Goal: Task Accomplishment & Management: Manage account settings

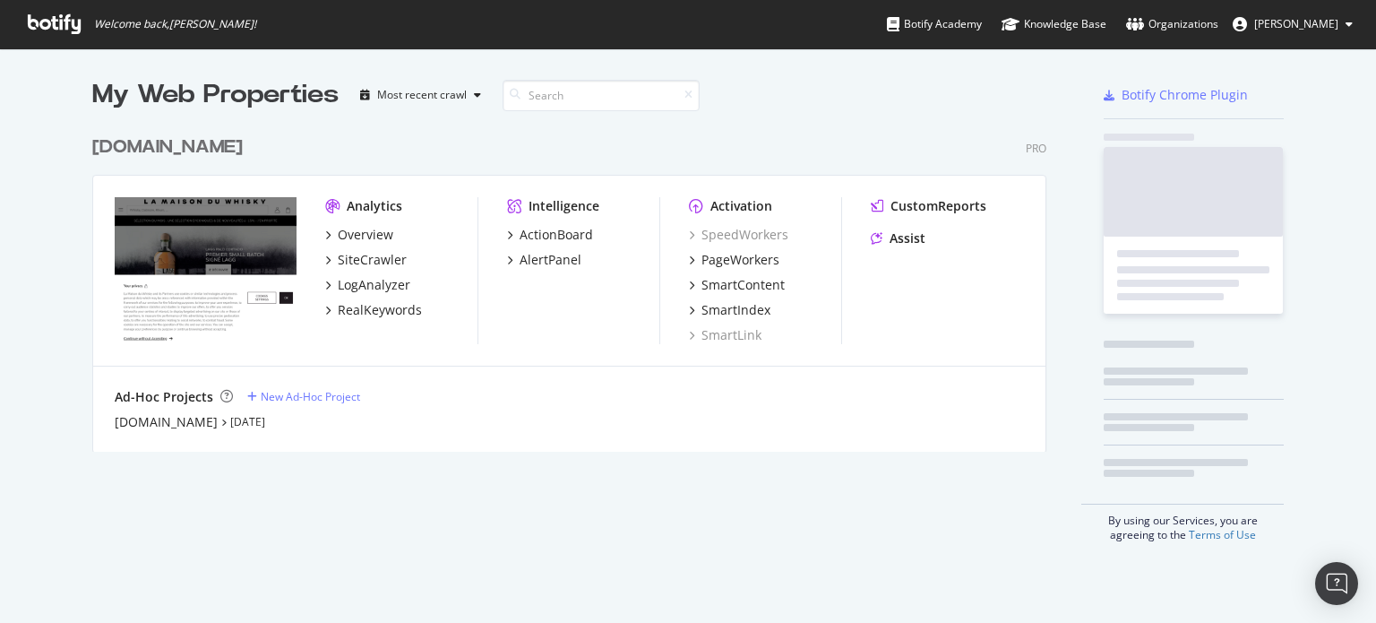
scroll to position [609, 1348]
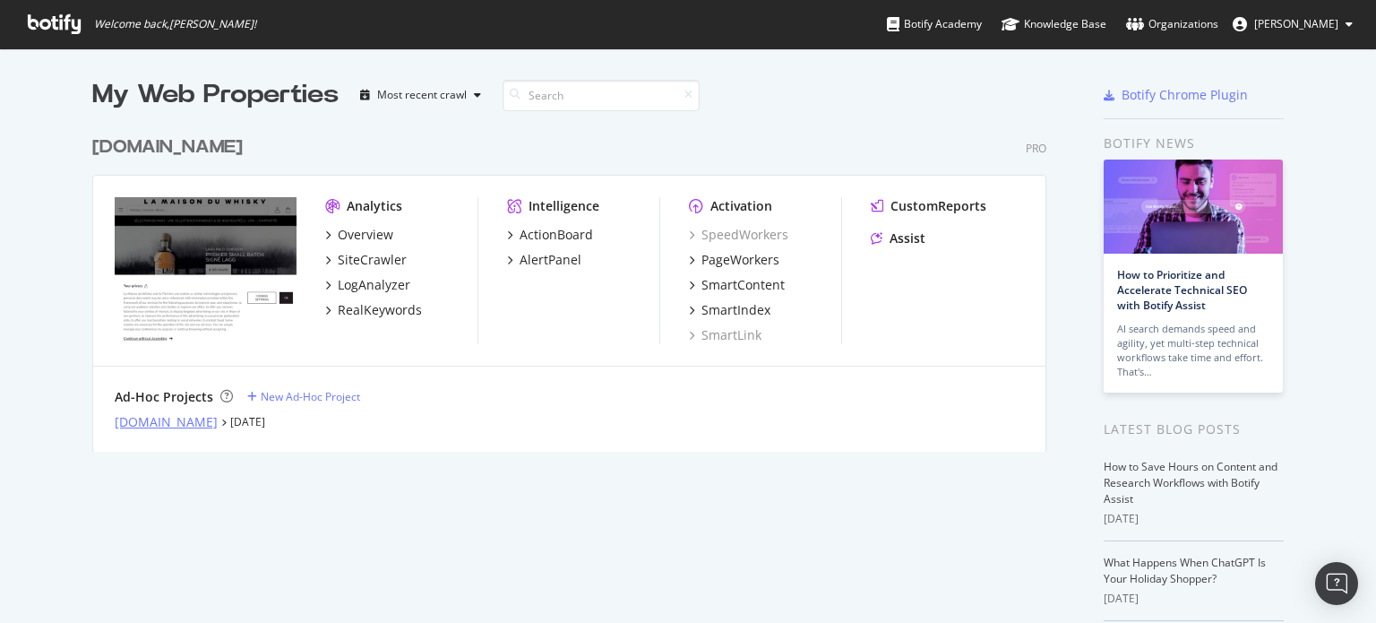
click at [134, 422] on div "[DOMAIN_NAME]" at bounding box center [166, 422] width 103 height 18
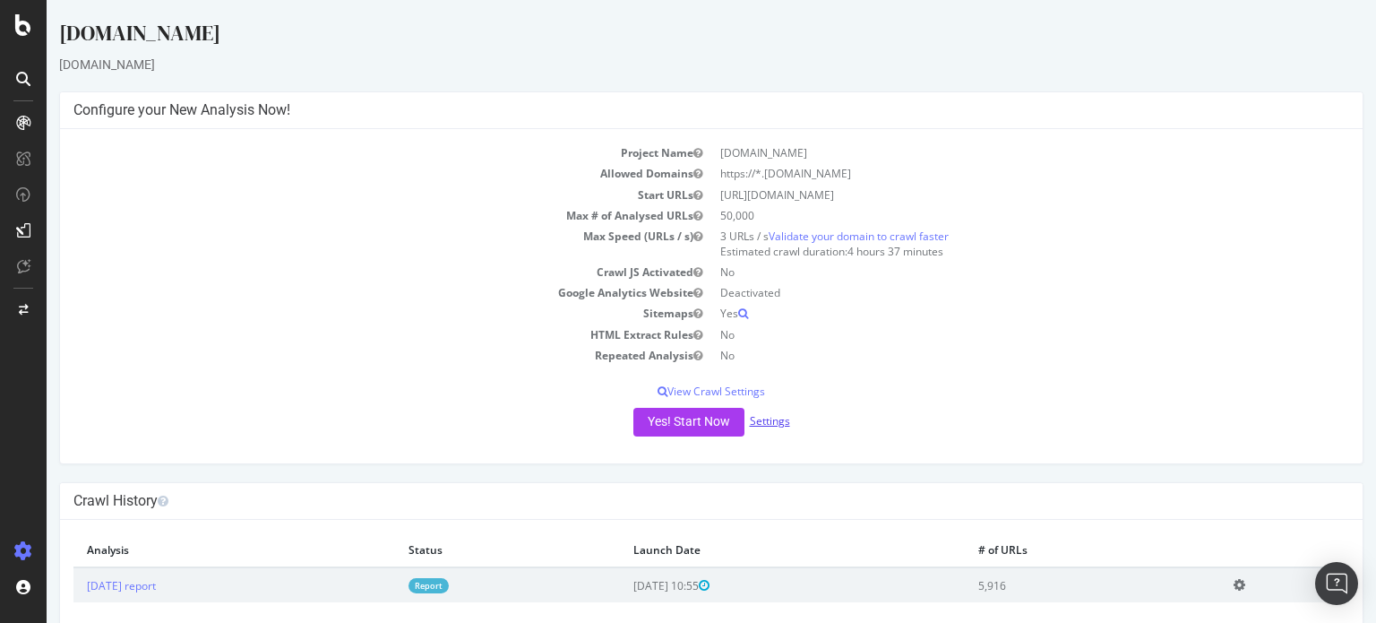
click at [763, 415] on link "Settings" at bounding box center [770, 420] width 40 height 15
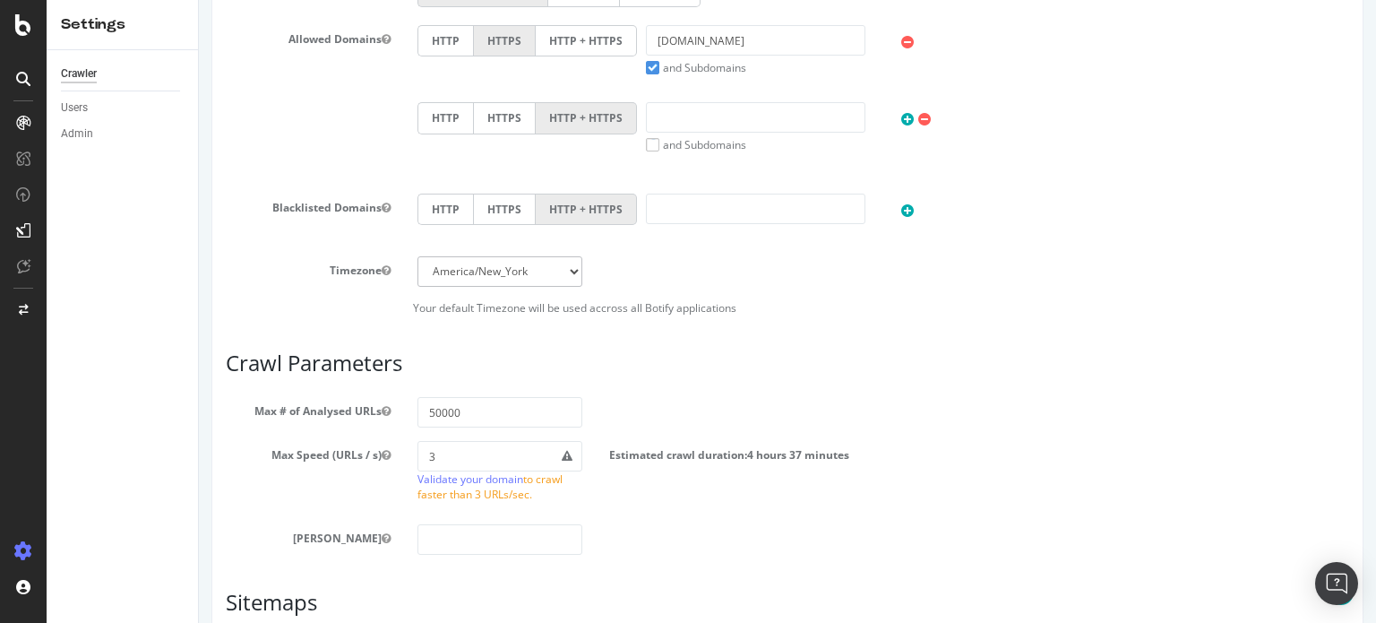
scroll to position [627, 0]
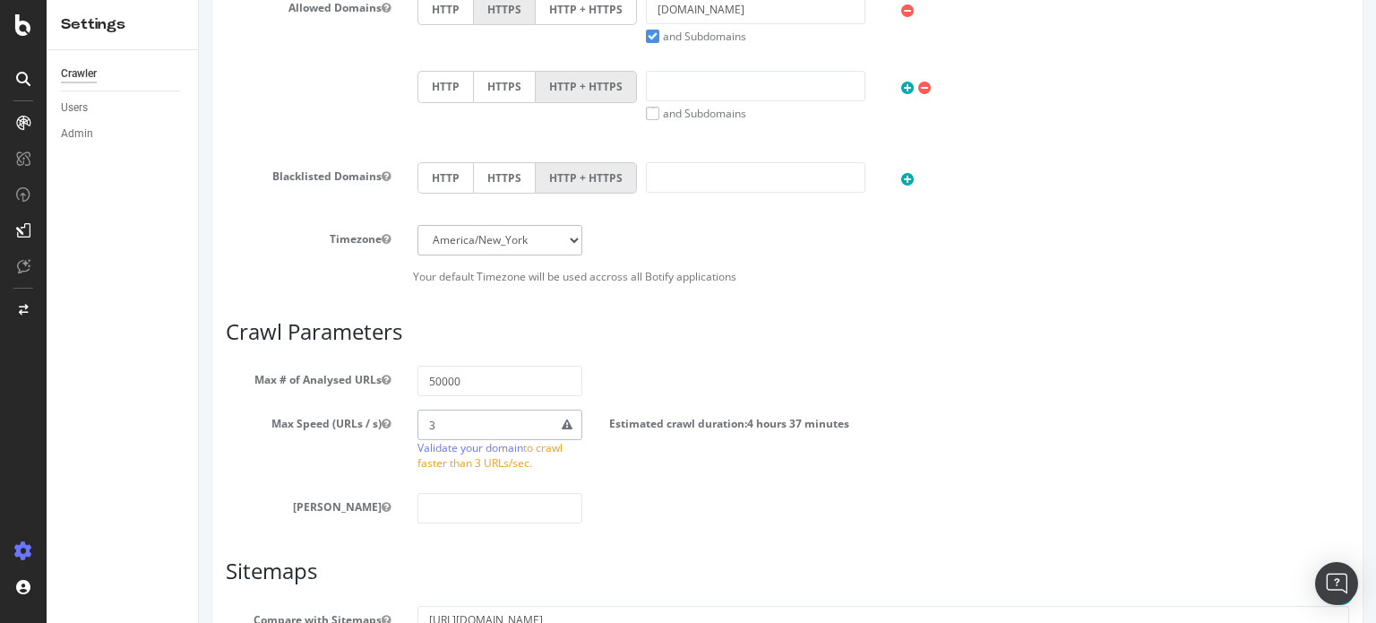
drag, startPoint x: 441, startPoint y: 418, endPoint x: 430, endPoint y: 419, distance: 10.9
click at [430, 419] on input "3" at bounding box center [500, 424] width 165 height 30
click at [427, 419] on input "3" at bounding box center [500, 424] width 165 height 30
type input "4"
type input "3"
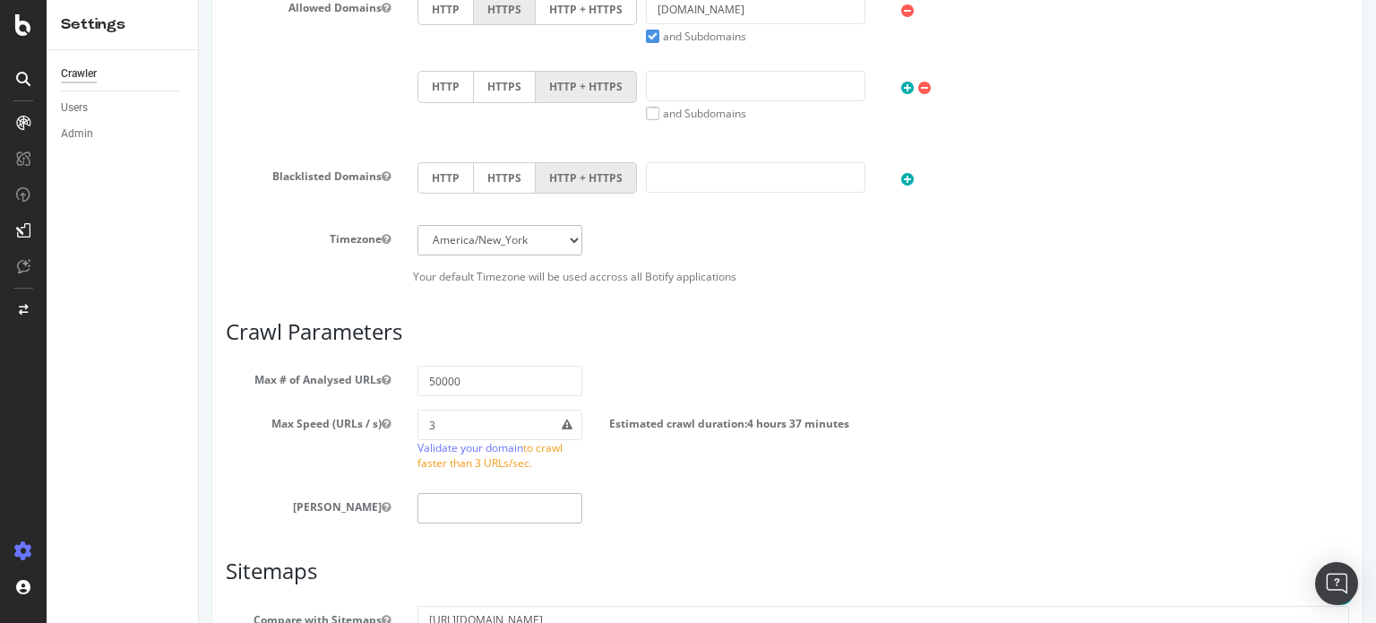
click at [642, 489] on section "Max # of Analysed URLs 50000 Max Speed (URLs / s) 3 Validate your domain to cra…" at bounding box center [788, 445] width 1124 height 158
click at [439, 427] on input "number" at bounding box center [500, 424] width 165 height 30
type input "5"
click at [448, 412] on input "number" at bounding box center [500, 424] width 165 height 30
type input "2"
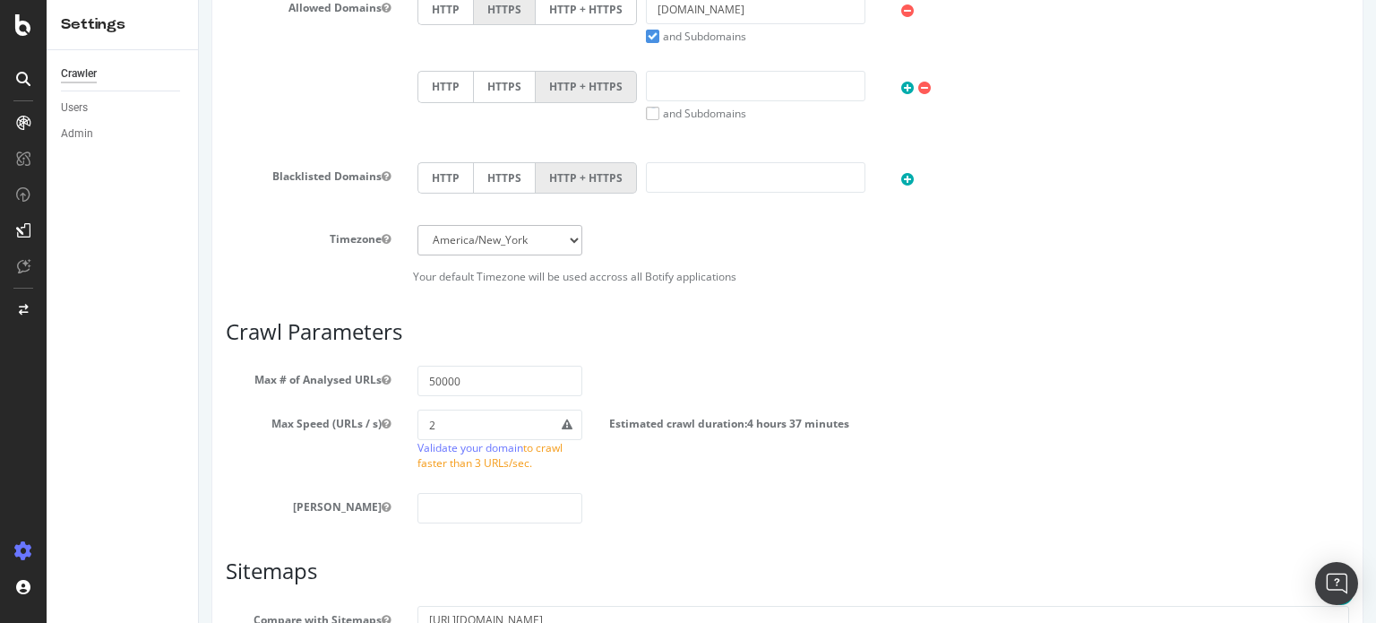
click at [386, 463] on div "Max Speed (URLs / s) 2 Validate your domain to crawl faster than 3 URLs/sec. Es…" at bounding box center [787, 444] width 1150 height 70
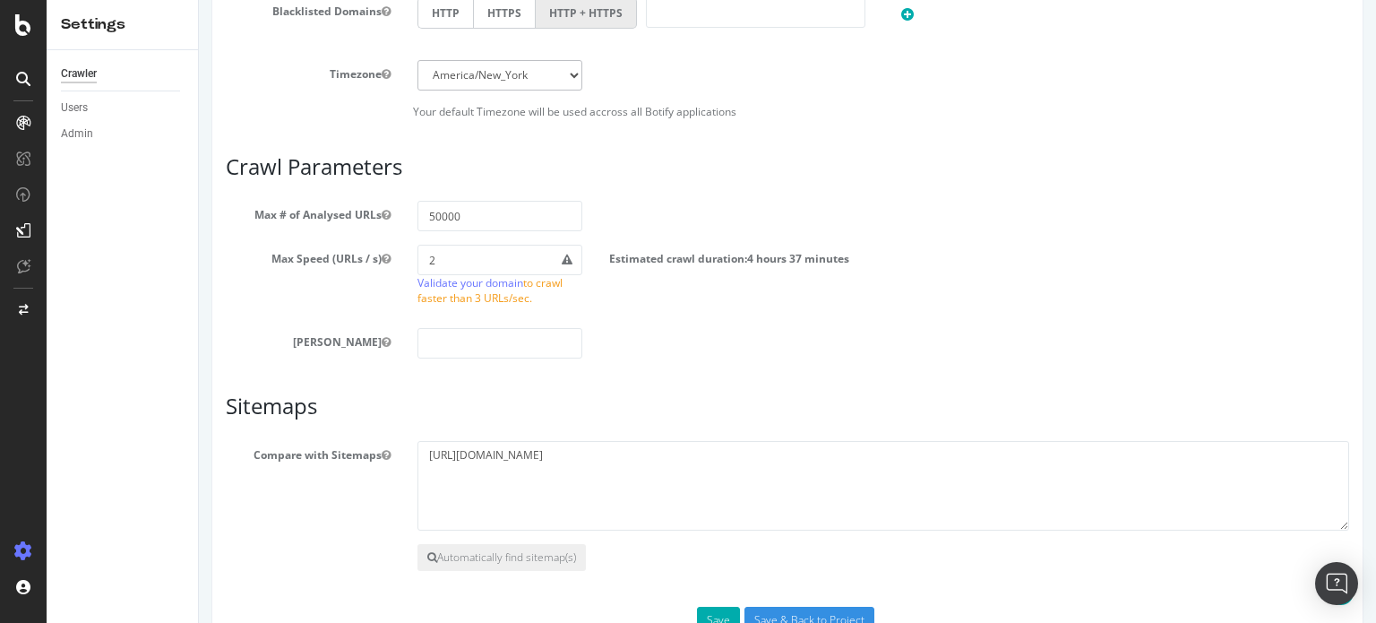
scroll to position [844, 0]
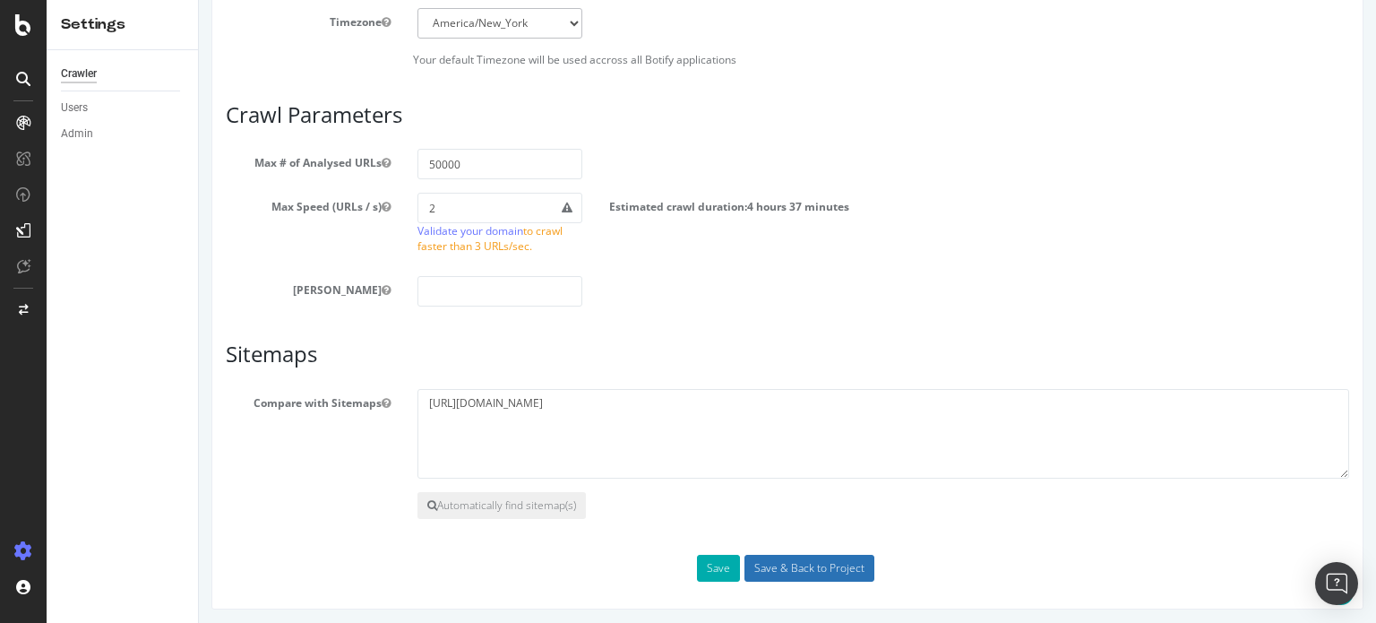
click at [790, 564] on input "Save & Back to Project" at bounding box center [810, 568] width 130 height 27
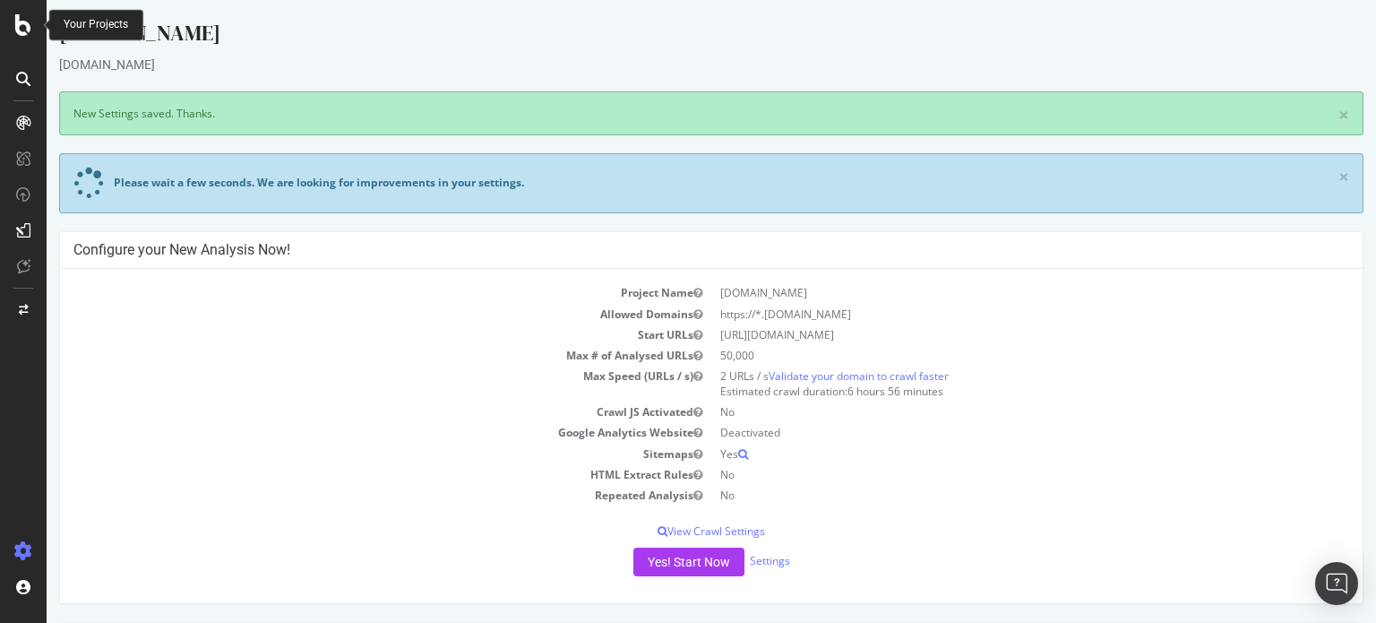
click at [17, 24] on icon at bounding box center [23, 25] width 16 height 22
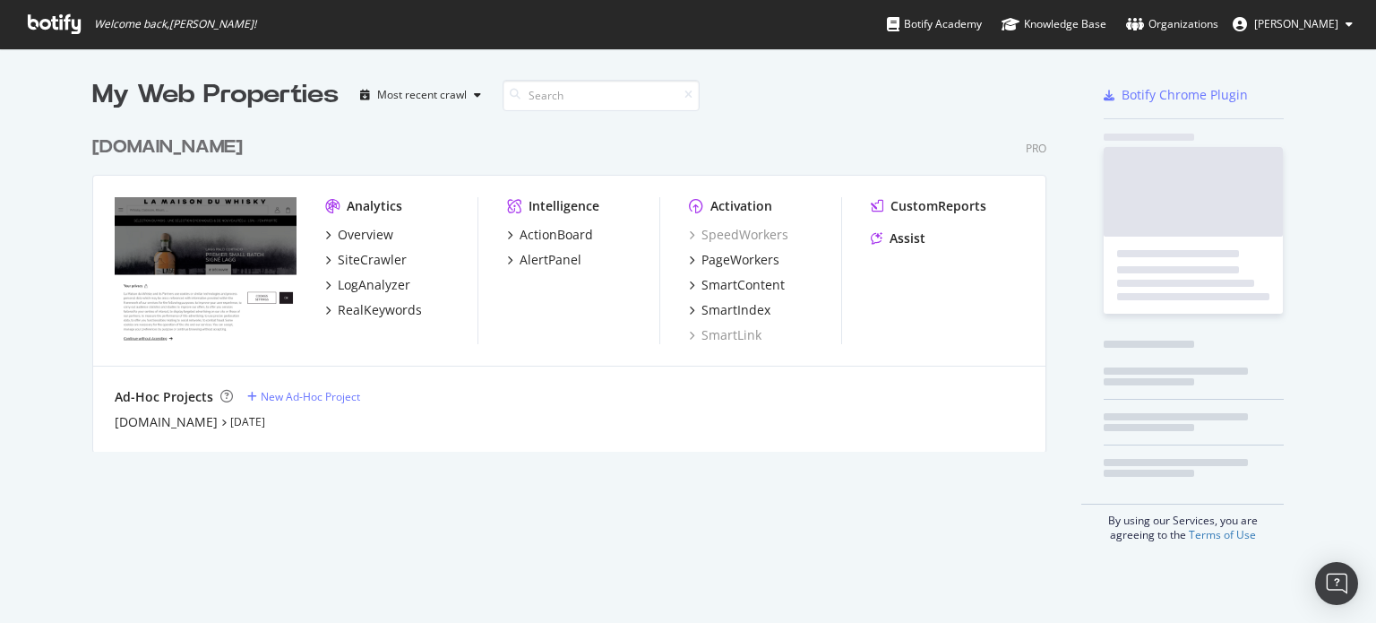
scroll to position [609, 1348]
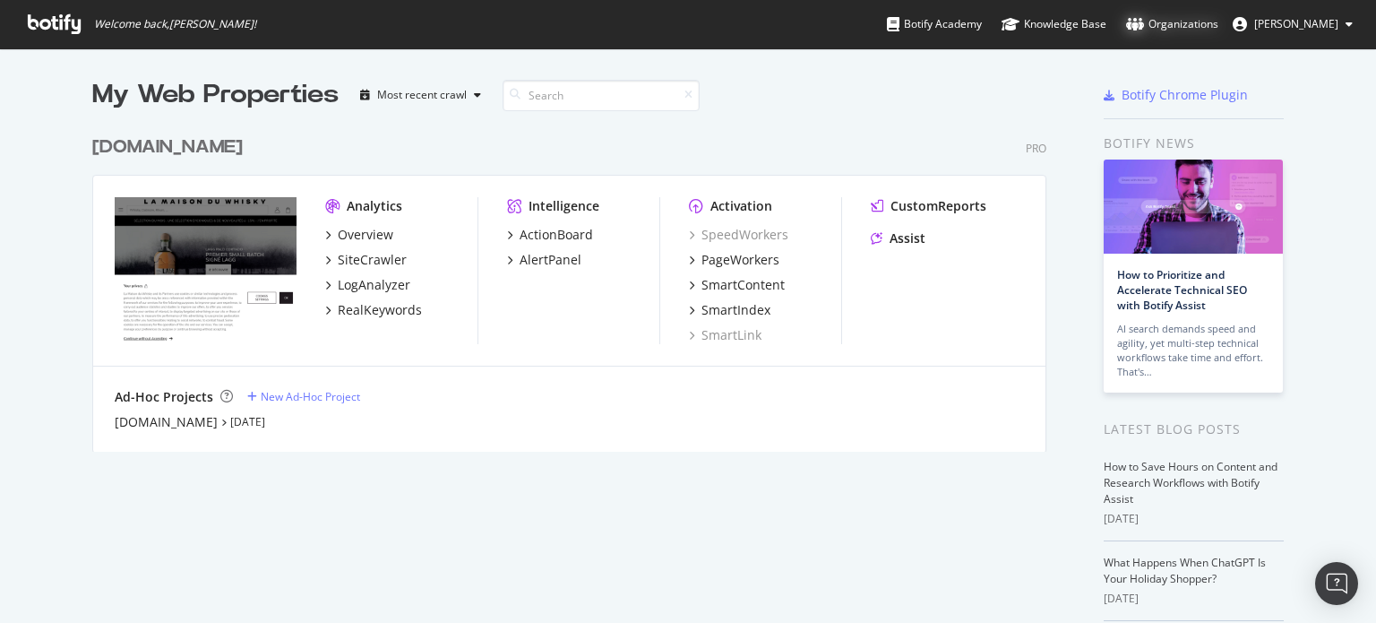
click at [1138, 31] on div "Organizations" at bounding box center [1172, 24] width 92 height 18
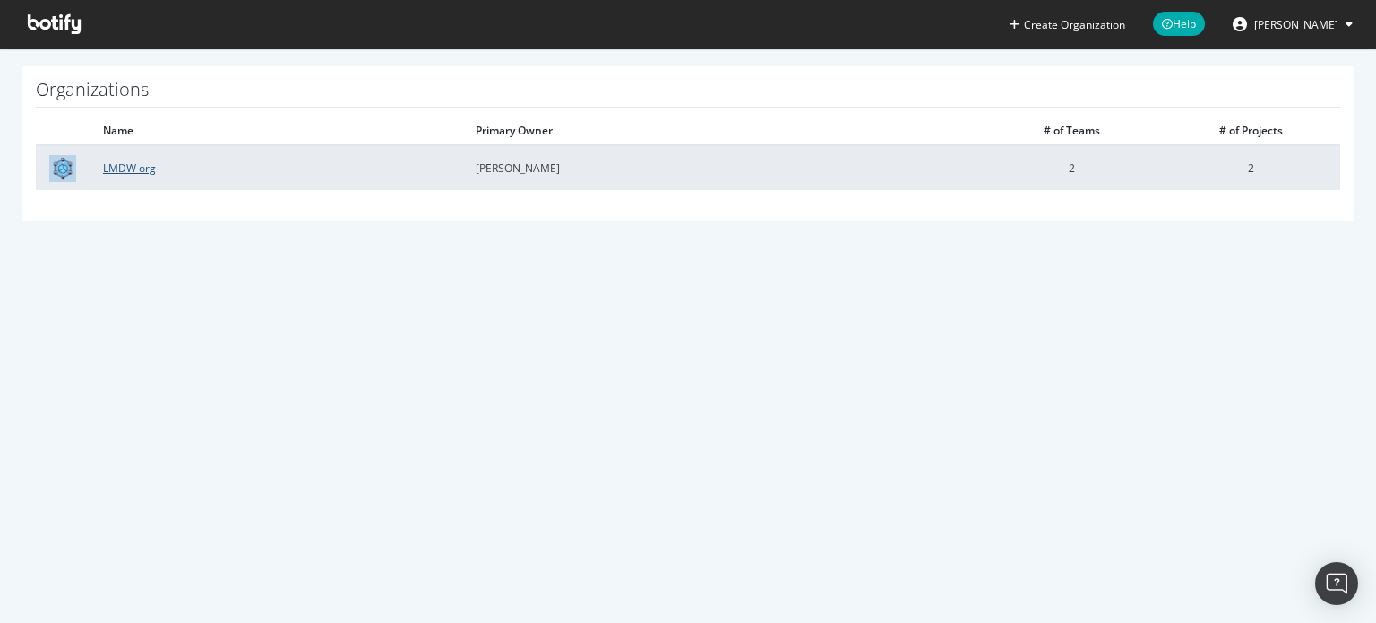
click at [124, 168] on link "LMDW org" at bounding box center [129, 167] width 53 height 15
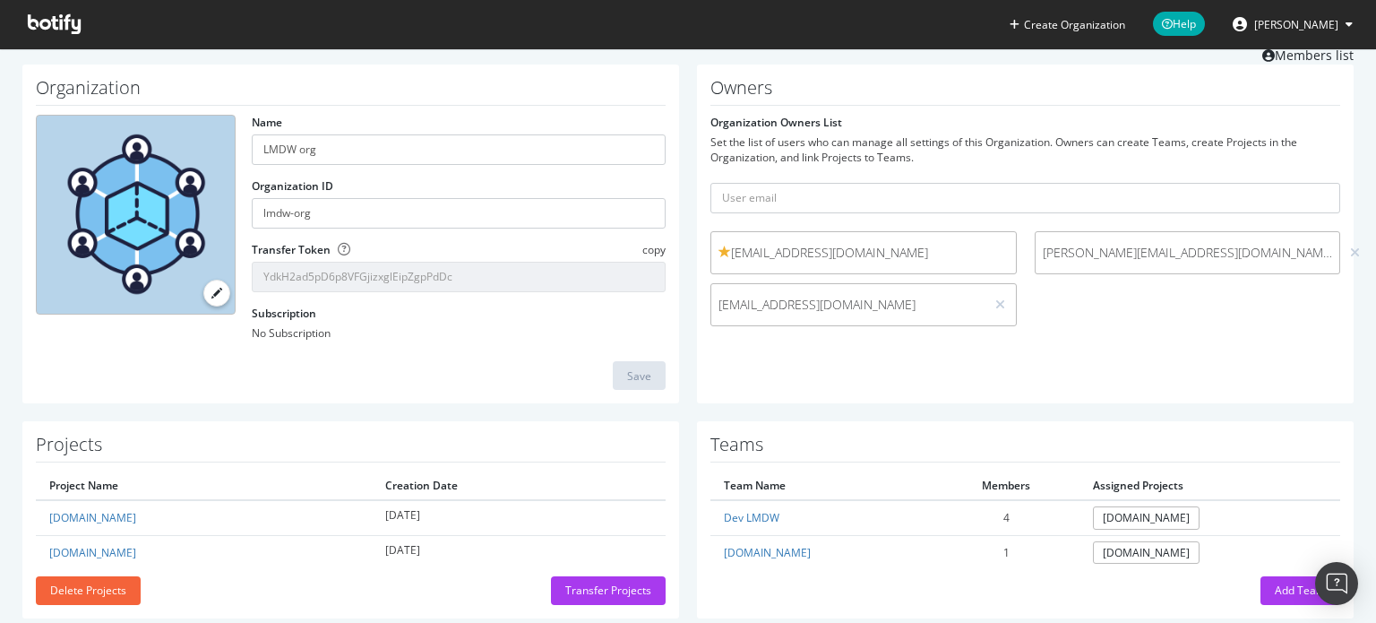
scroll to position [87, 0]
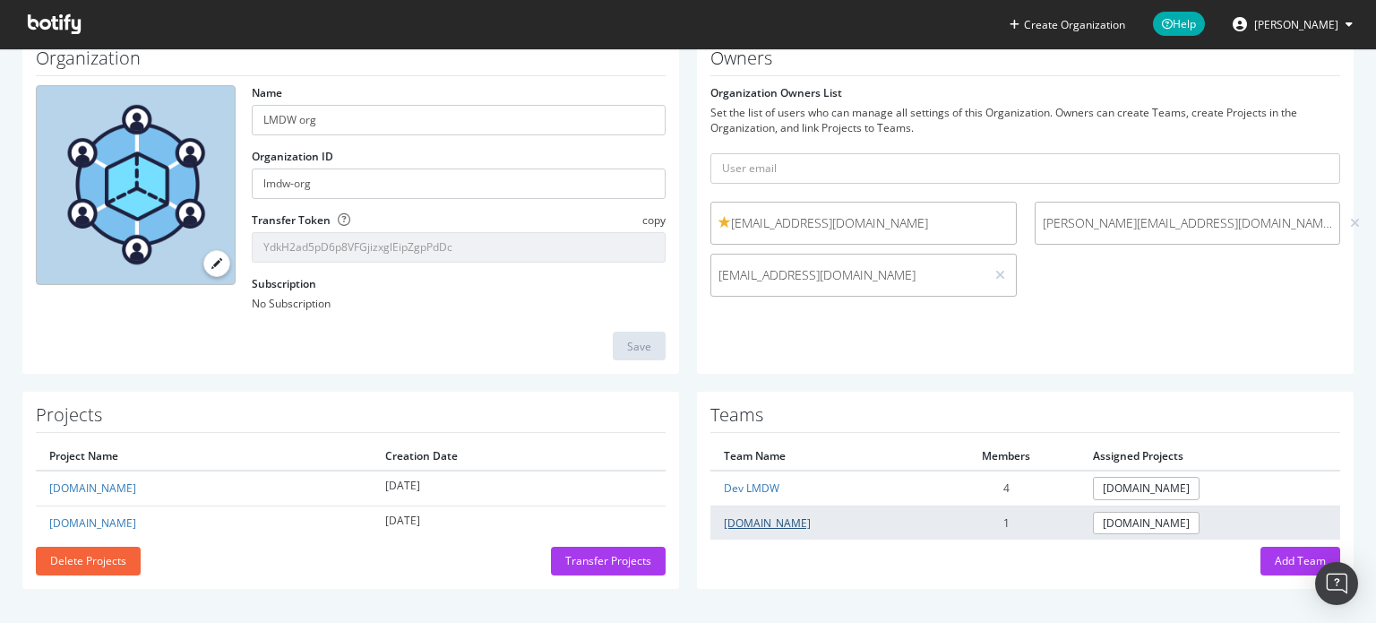
click at [738, 516] on link "[DOMAIN_NAME]" at bounding box center [767, 522] width 87 height 15
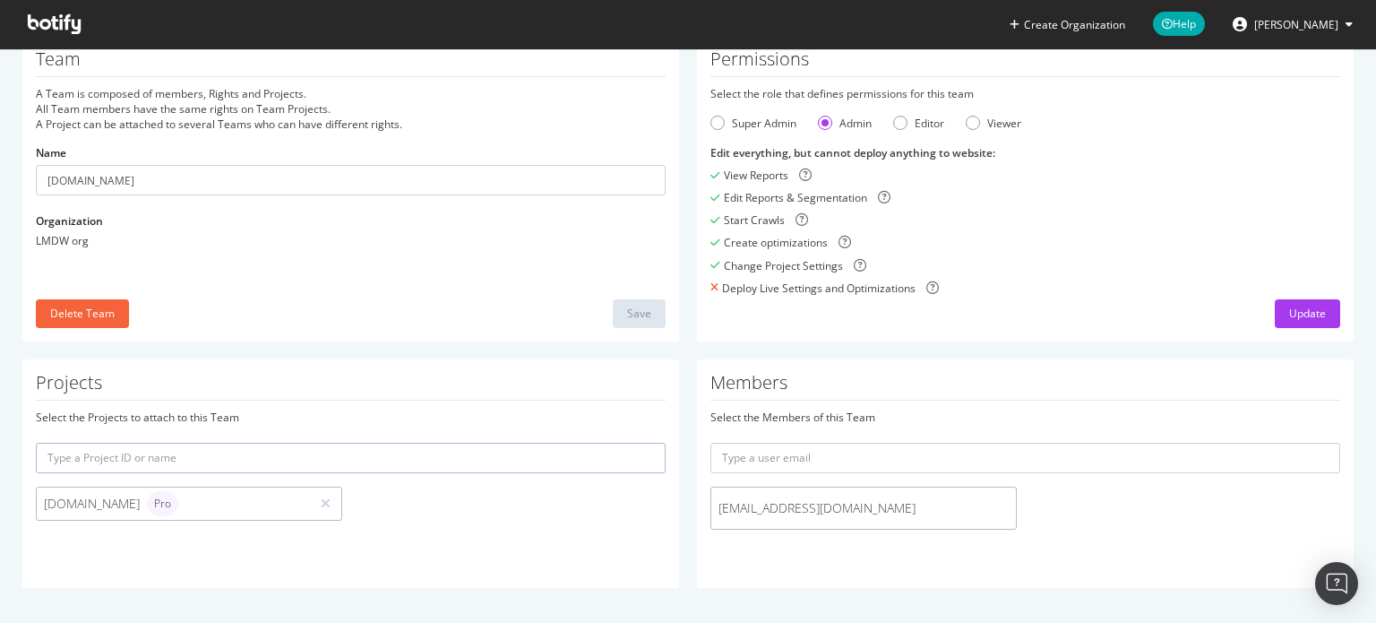
click at [762, 502] on span "[EMAIL_ADDRESS][DOMAIN_NAME]" at bounding box center [864, 508] width 290 height 18
click at [788, 510] on span "[EMAIL_ADDRESS][DOMAIN_NAME]" at bounding box center [864, 508] width 290 height 18
click at [862, 512] on span "[EMAIL_ADDRESS][DOMAIN_NAME]" at bounding box center [864, 508] width 290 height 18
click at [321, 501] on icon at bounding box center [326, 503] width 10 height 13
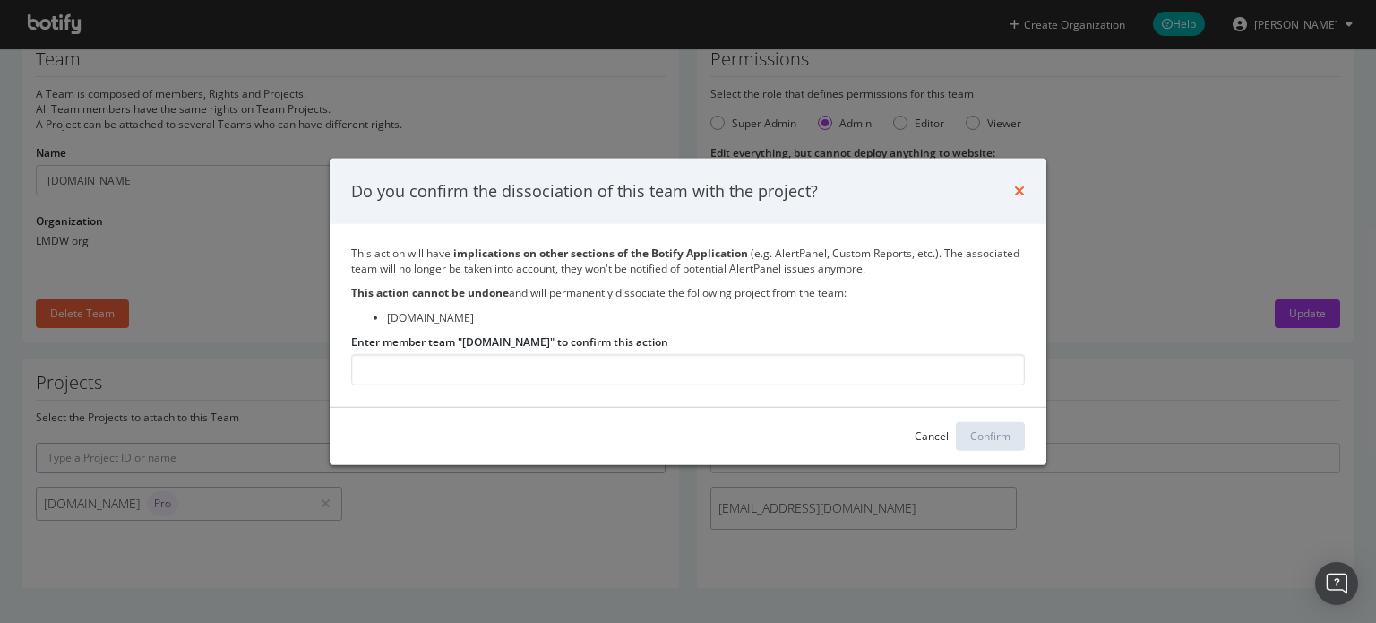
click at [1019, 196] on icon "times" at bounding box center [1019, 191] width 11 height 14
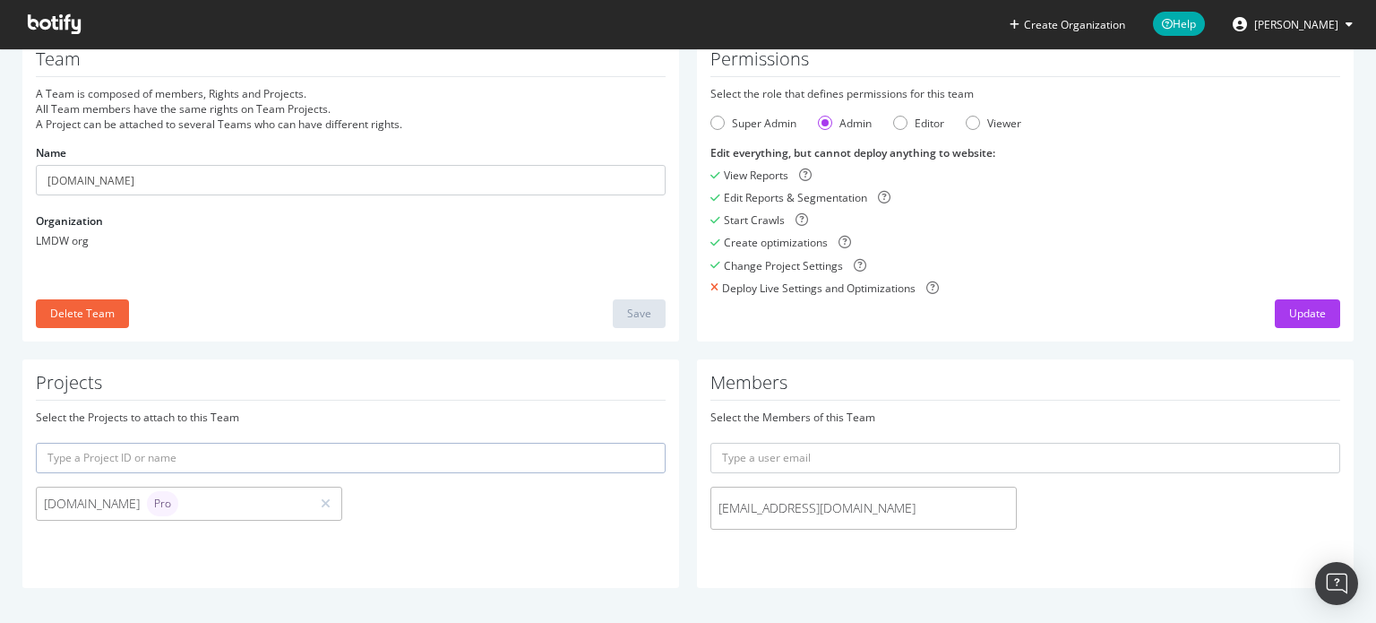
click at [101, 239] on div "LMDW org" at bounding box center [351, 240] width 630 height 15
click at [75, 239] on div "LMDW org" at bounding box center [351, 240] width 630 height 15
click at [752, 461] on input "text" at bounding box center [1026, 458] width 630 height 30
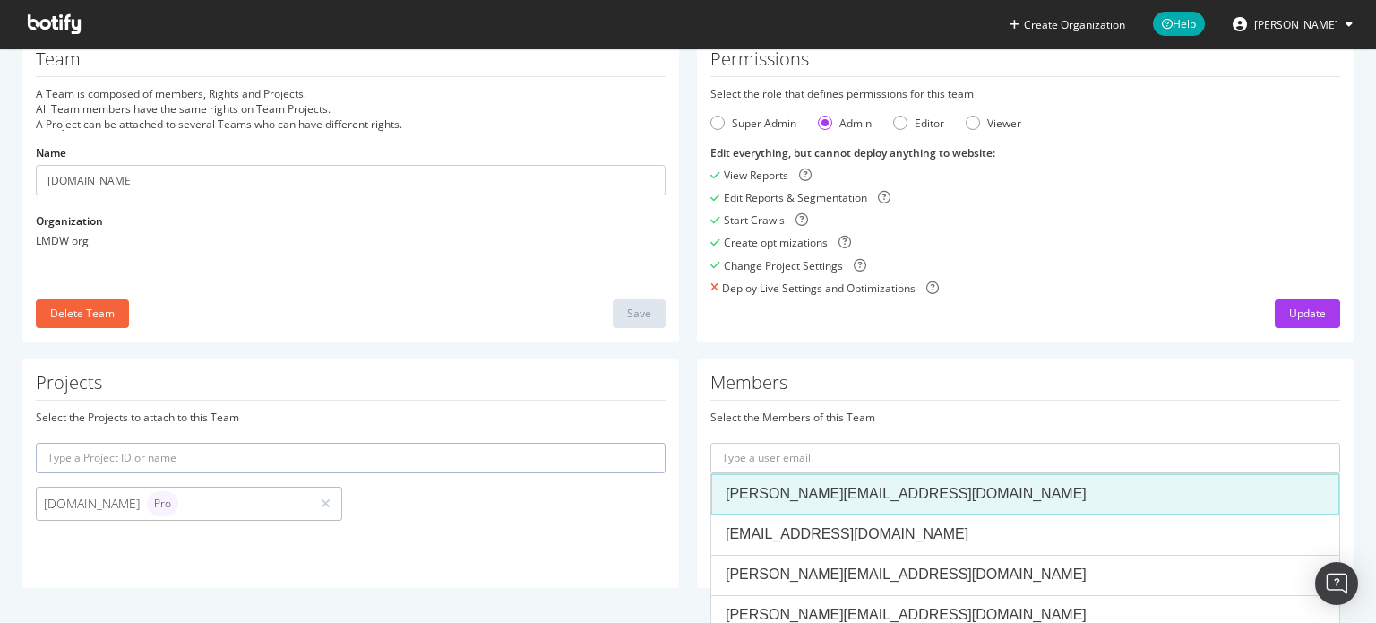
click at [796, 429] on div "Select the Members of this Team [PERSON_NAME][EMAIL_ADDRESS][DOMAIN_NAME] [DOMA…" at bounding box center [1026, 473] width 630 height 129
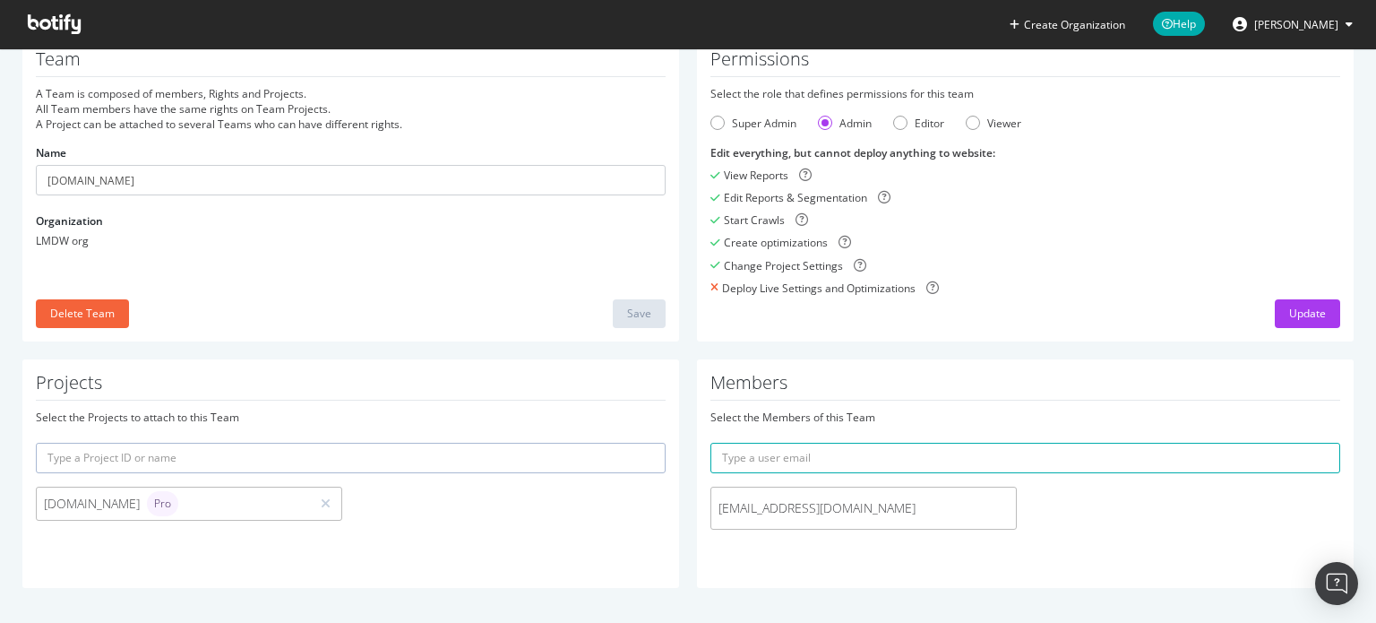
click at [792, 508] on span "[EMAIL_ADDRESS][DOMAIN_NAME]" at bounding box center [864, 508] width 290 height 18
click at [799, 457] on input "text" at bounding box center [1026, 458] width 630 height 30
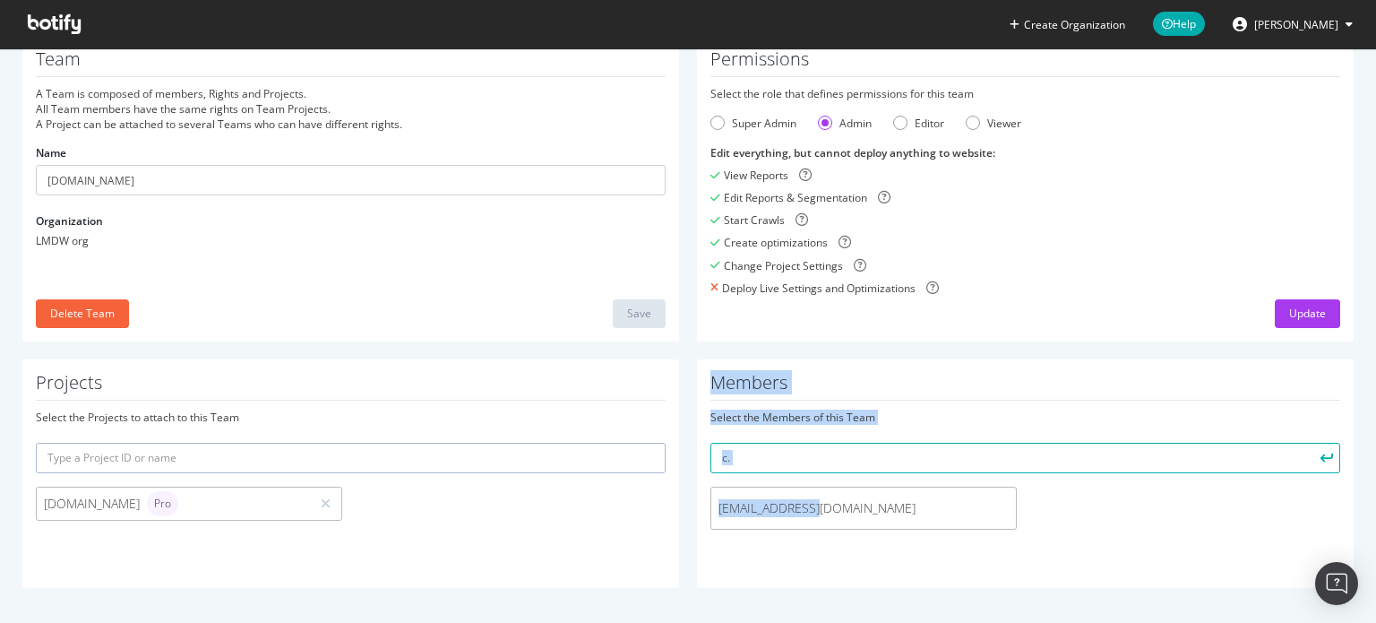
drag, startPoint x: 853, startPoint y: 499, endPoint x: 630, endPoint y: 515, distance: 223.7
click at [630, 515] on div "Projects Select the Projects to attach to this Team [DOMAIN_NAME] Pro Members S…" at bounding box center [687, 482] width 1349 height 246
click at [788, 521] on div "[EMAIL_ADDRESS][DOMAIN_NAME]" at bounding box center [864, 508] width 306 height 43
click at [785, 506] on span "[EMAIL_ADDRESS][DOMAIN_NAME]" at bounding box center [864, 508] width 290 height 18
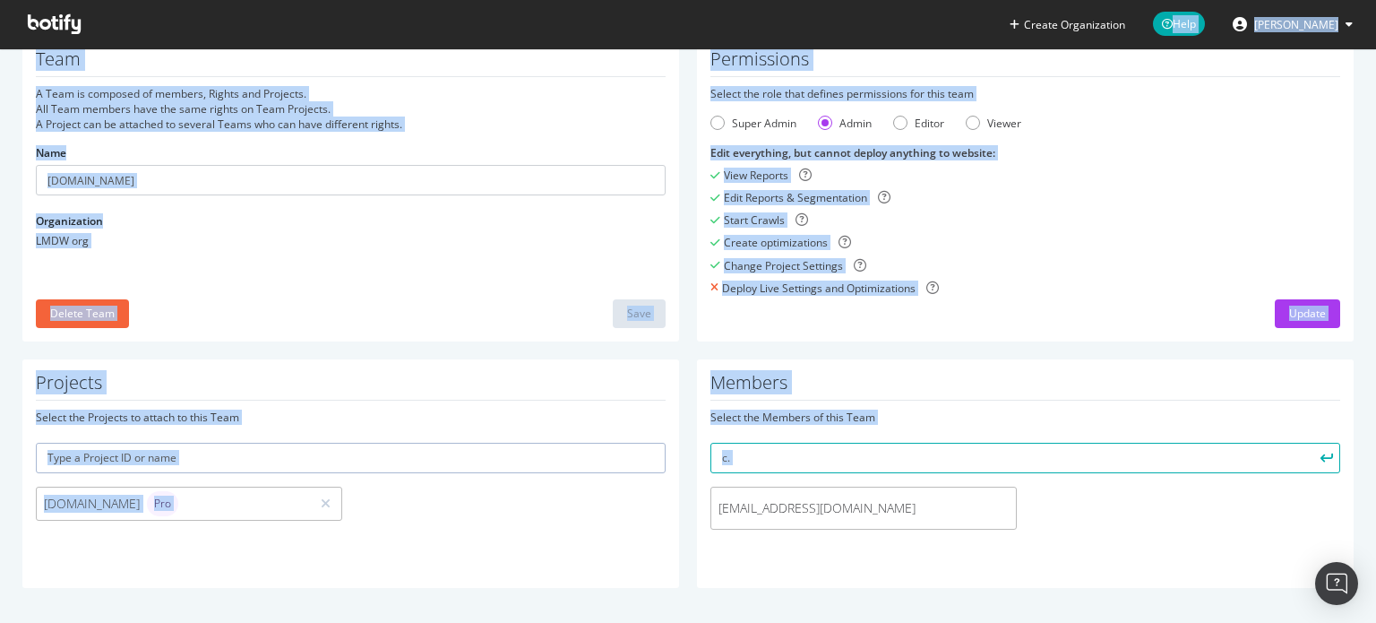
click at [785, 506] on span "[EMAIL_ADDRESS][DOMAIN_NAME]" at bounding box center [864, 508] width 290 height 18
copy div "Create Organization Help [PERSON_NAME] Organizations LMDW org [DOMAIN_NAME] Tea…"
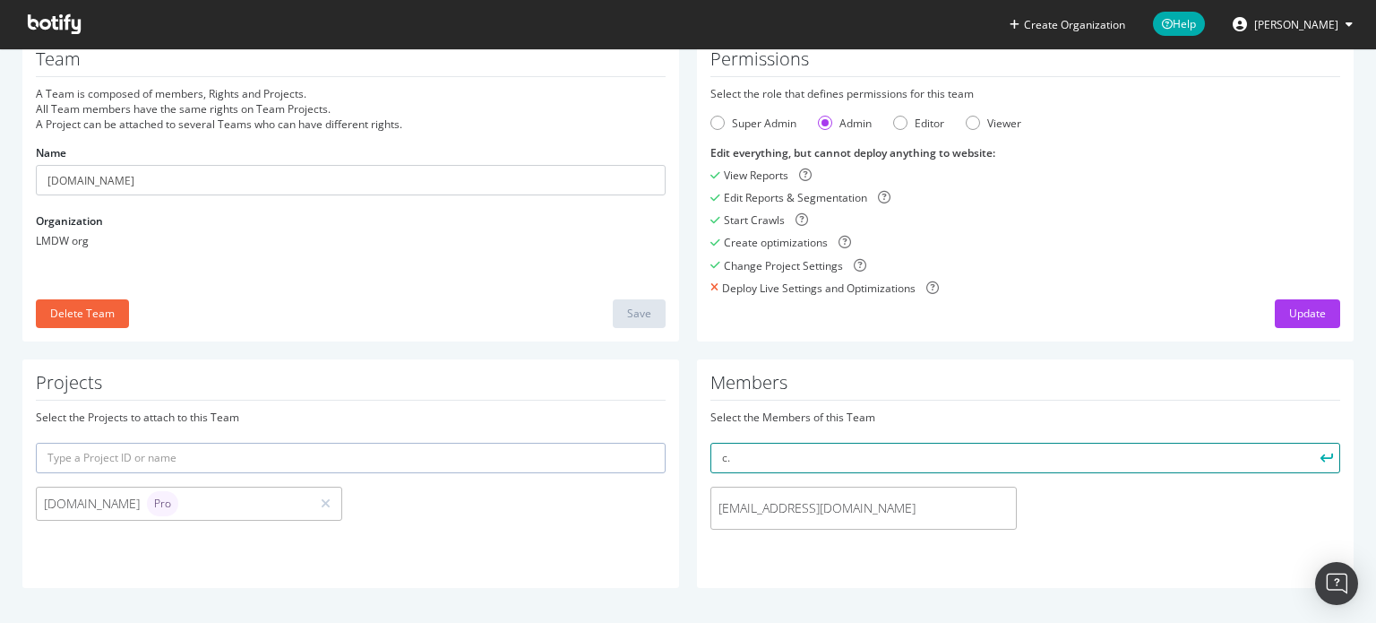
click at [763, 458] on input "c." at bounding box center [1026, 458] width 630 height 30
paste input "[EMAIL_ADDRESS][DOMAIN_NAME]"
type input "[EMAIL_ADDRESS][DOMAIN_NAME]"
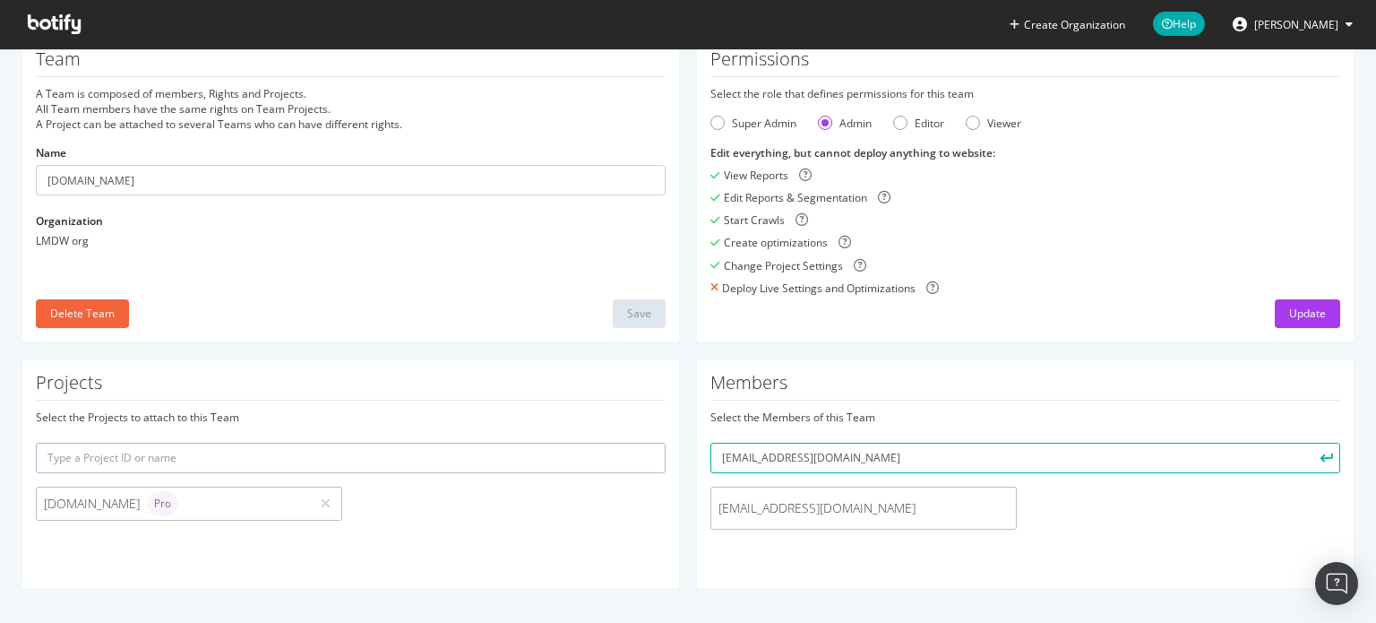
click at [1321, 460] on icon "submit" at bounding box center [1327, 457] width 13 height 10
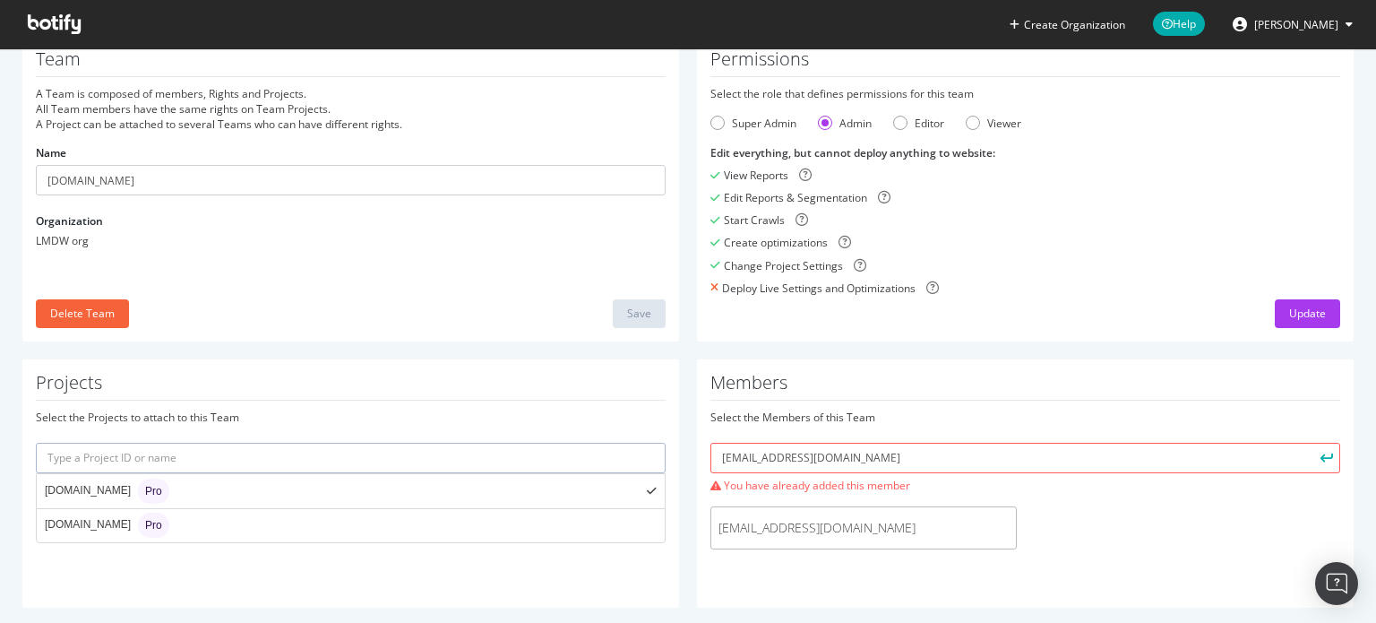
click at [348, 467] on input "text" at bounding box center [351, 458] width 630 height 30
click at [283, 576] on div "Projects Select the Projects to attach to this Team [DOMAIN_NAME] Pro" at bounding box center [350, 483] width 657 height 248
click at [321, 504] on icon at bounding box center [326, 503] width 10 height 13
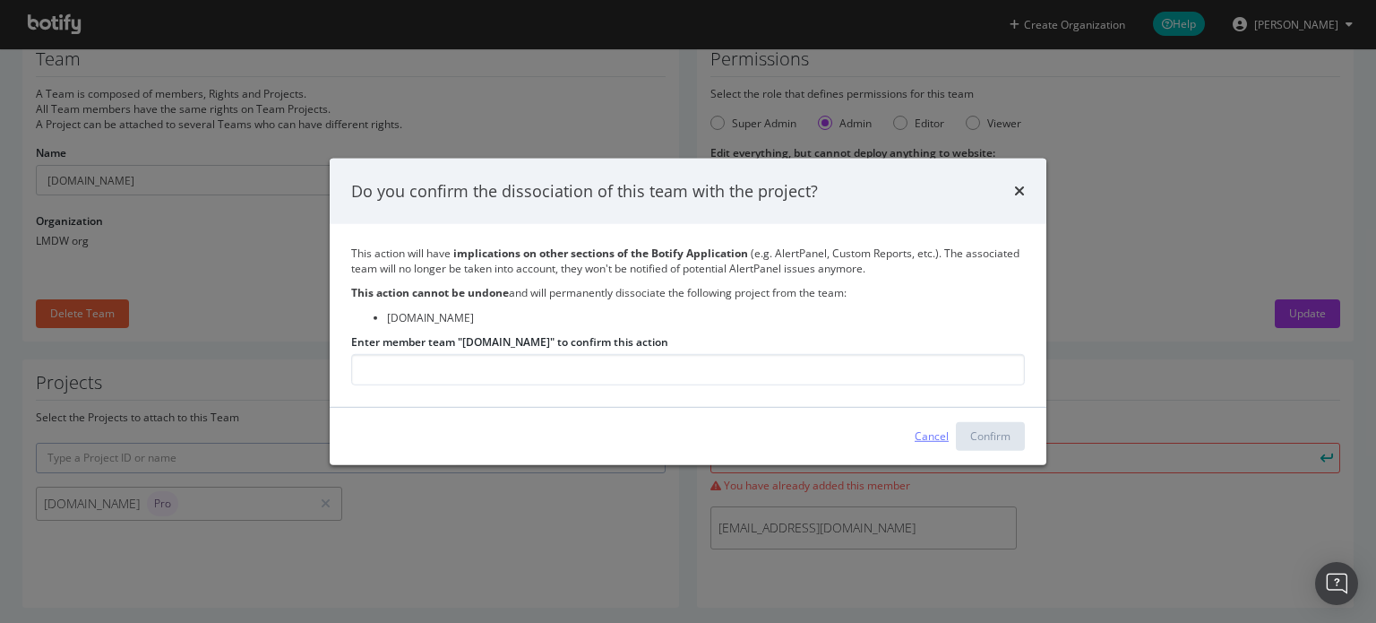
click at [926, 433] on div "Cancel" at bounding box center [932, 435] width 34 height 15
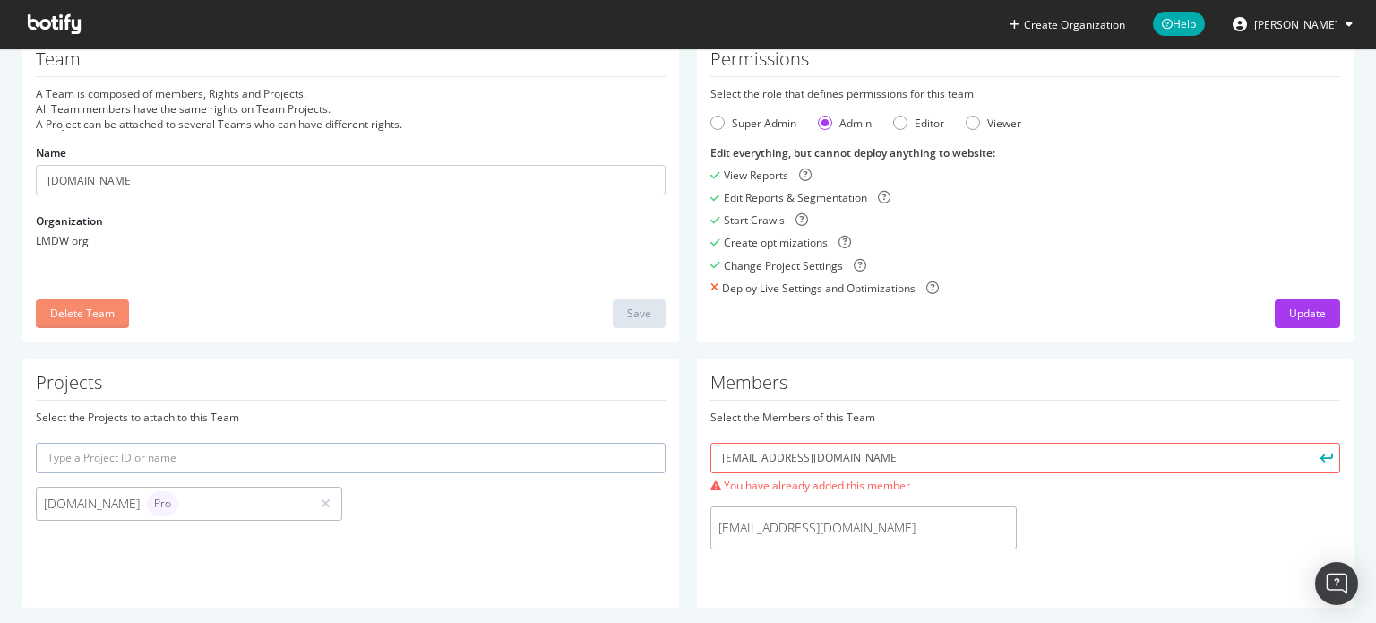
click at [97, 314] on div "Delete Team" at bounding box center [82, 313] width 65 height 15
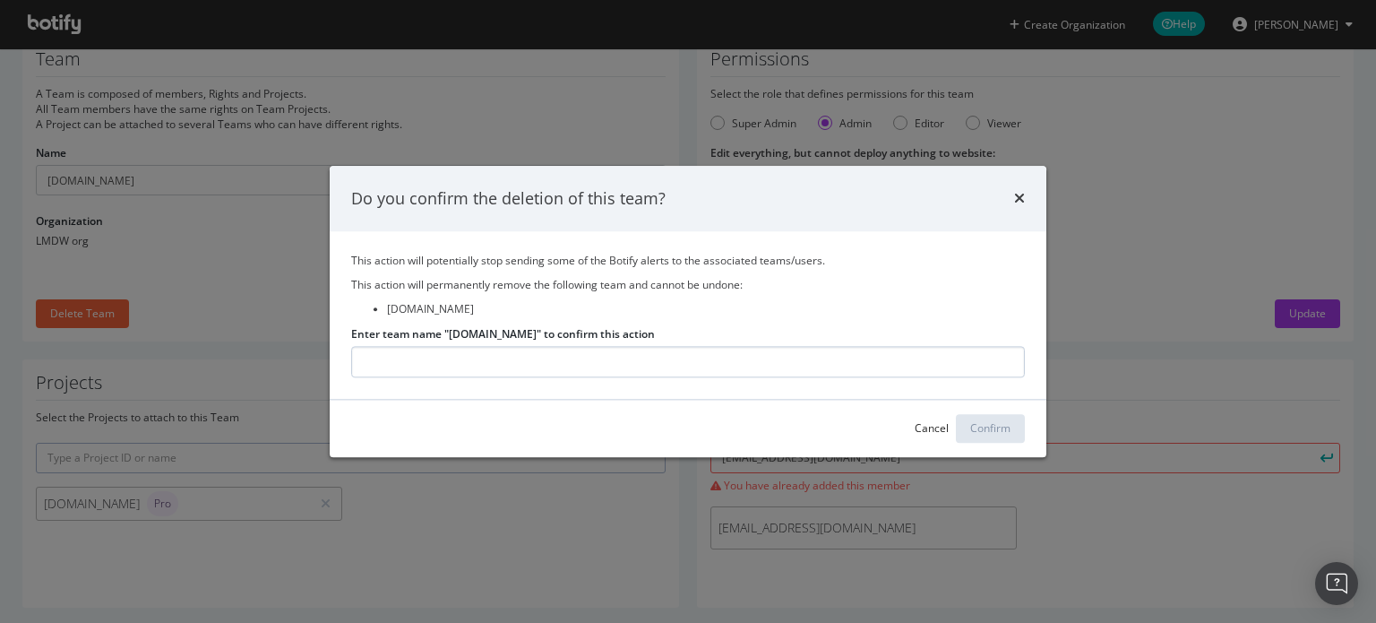
click at [461, 350] on input "Enter team name "[DOMAIN_NAME]" to confirm this action" at bounding box center [688, 361] width 674 height 31
type input "[DOMAIN_NAME]"
click at [977, 418] on div "Confirm" at bounding box center [990, 428] width 40 height 27
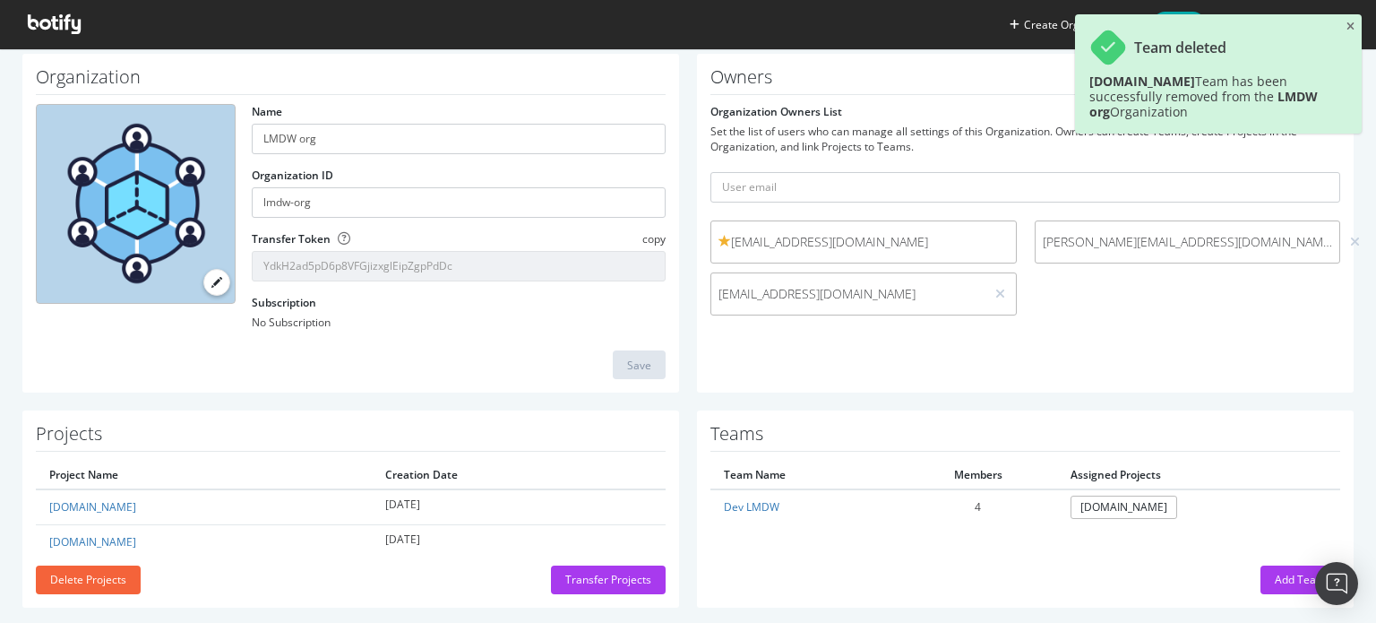
scroll to position [87, 0]
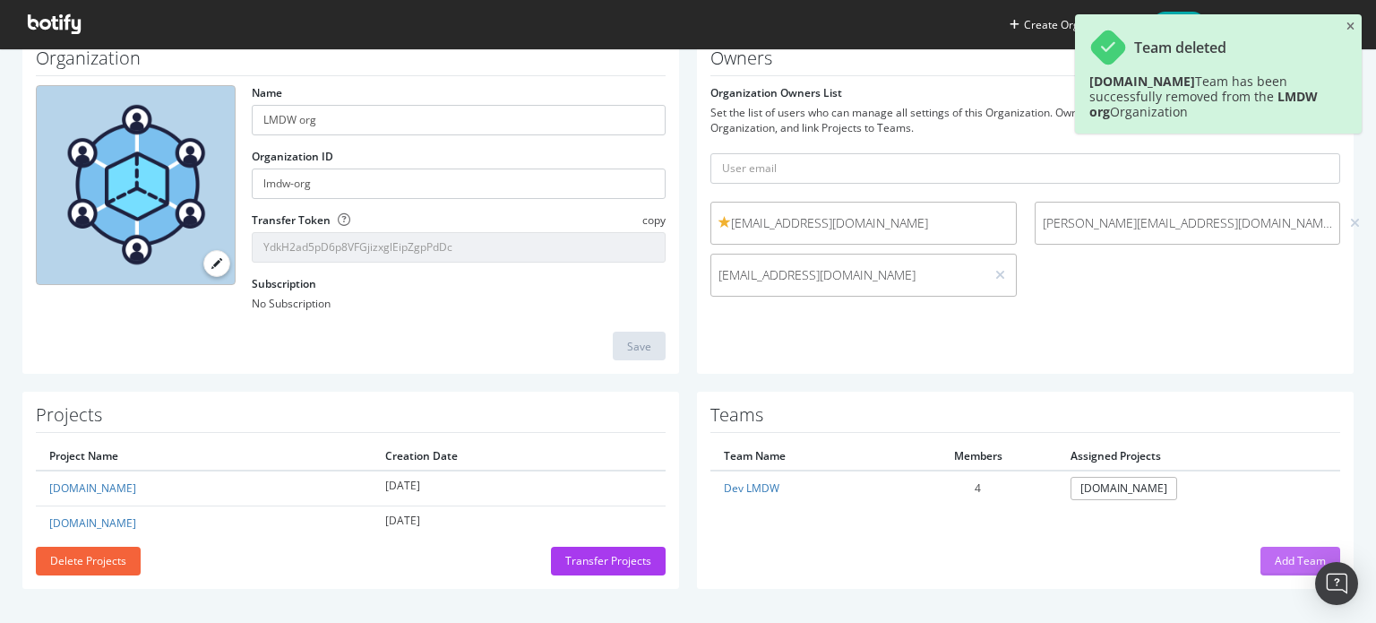
click at [1261, 553] on button "Add Team" at bounding box center [1301, 561] width 80 height 29
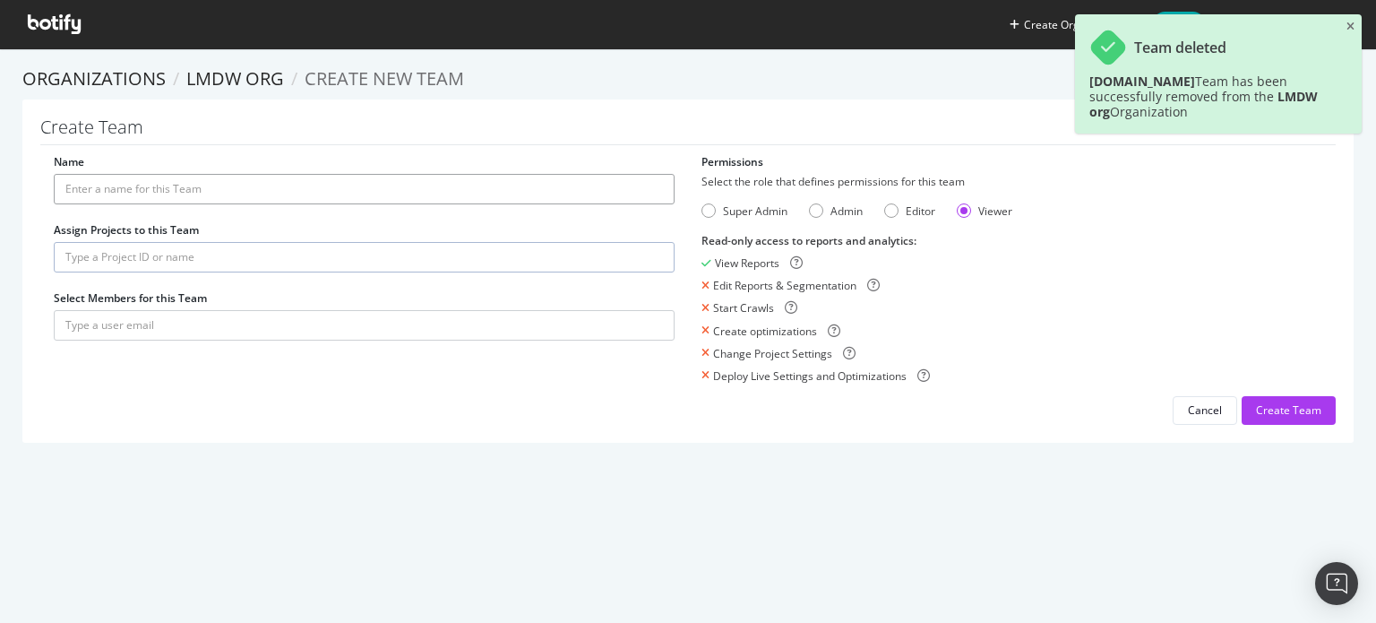
click at [204, 196] on input "Name" at bounding box center [364, 189] width 621 height 30
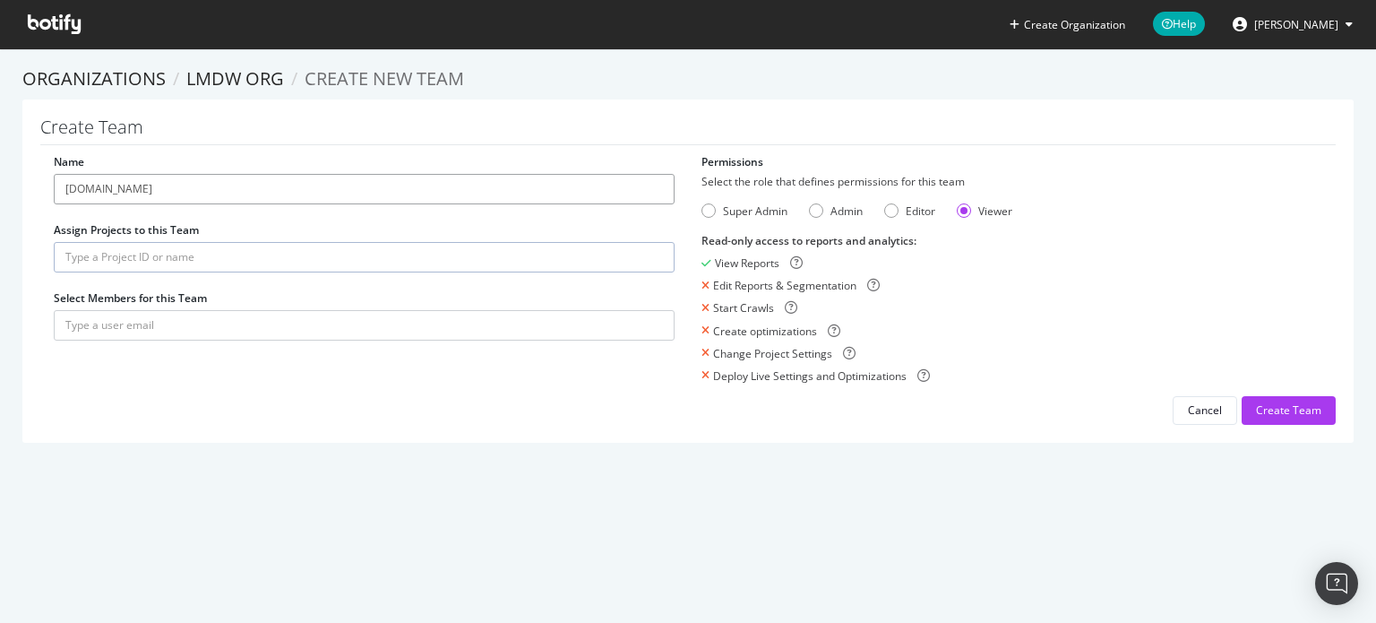
type input "[DOMAIN_NAME]"
click at [151, 269] on input "text" at bounding box center [364, 257] width 621 height 30
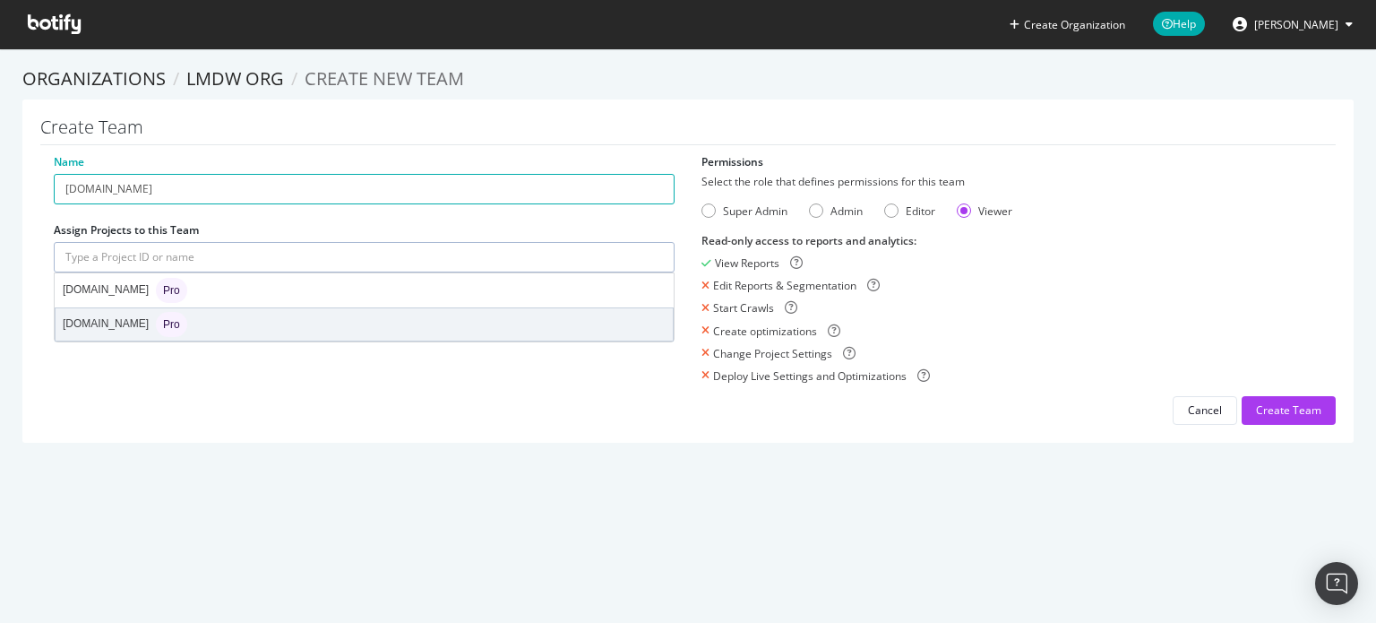
click at [100, 320] on div "[DOMAIN_NAME] Pro" at bounding box center [125, 324] width 125 height 25
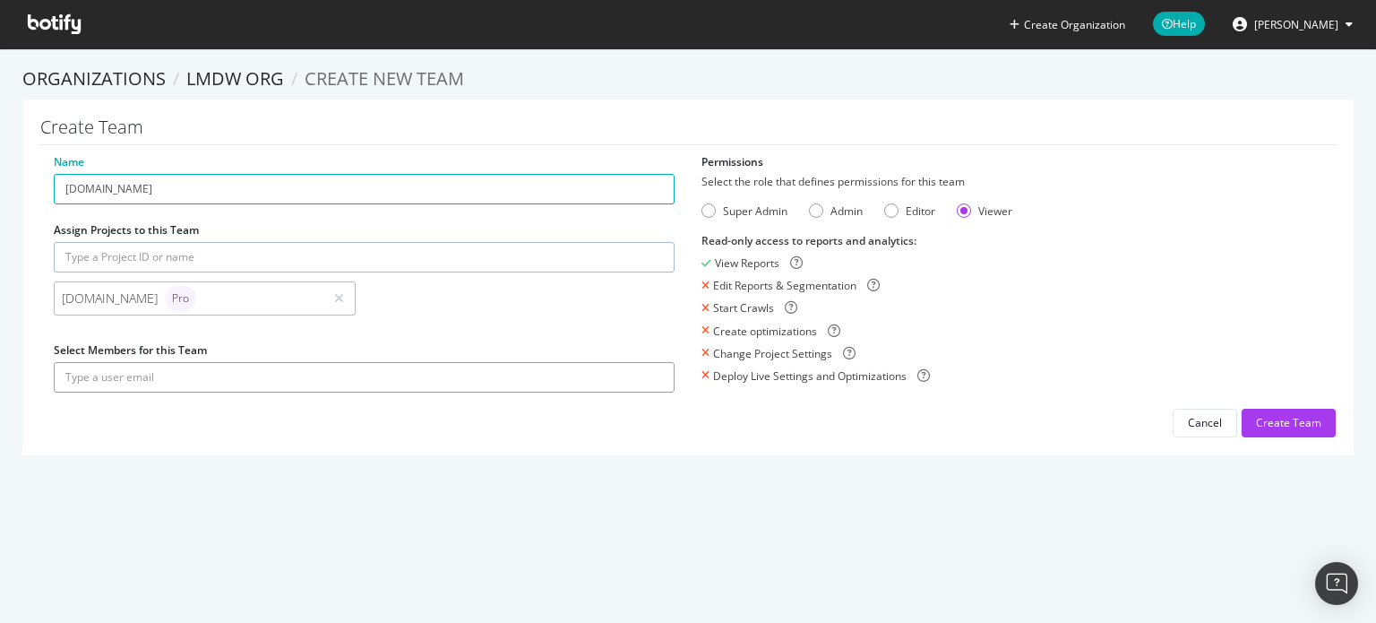
click at [134, 374] on input "text" at bounding box center [364, 377] width 621 height 30
type input "[EMAIL_ADDRESS][DOMAIN_NAME]"
click at [809, 216] on div "Admin" at bounding box center [816, 210] width 14 height 14
click at [892, 213] on div "Editor" at bounding box center [909, 210] width 51 height 15
click at [833, 214] on div "Admin" at bounding box center [847, 210] width 32 height 15
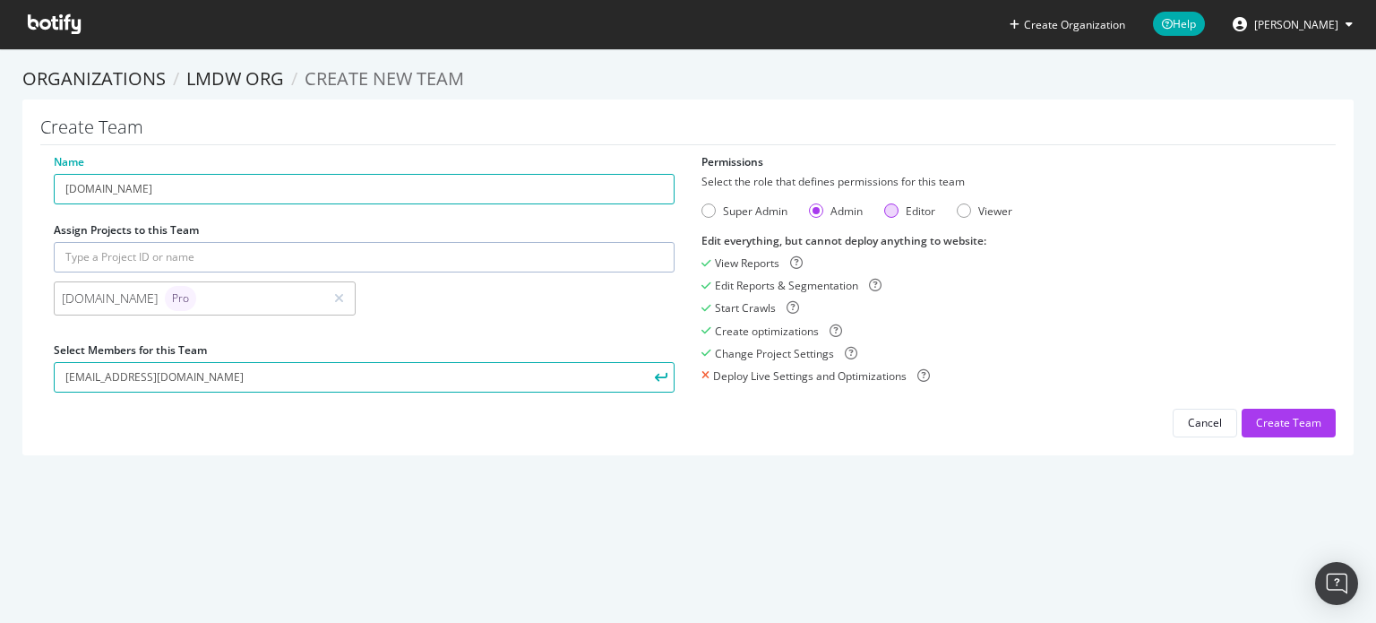
click at [884, 213] on div "Editor" at bounding box center [891, 210] width 14 height 14
click at [1291, 422] on div "Create Team" at bounding box center [1288, 422] width 65 height 15
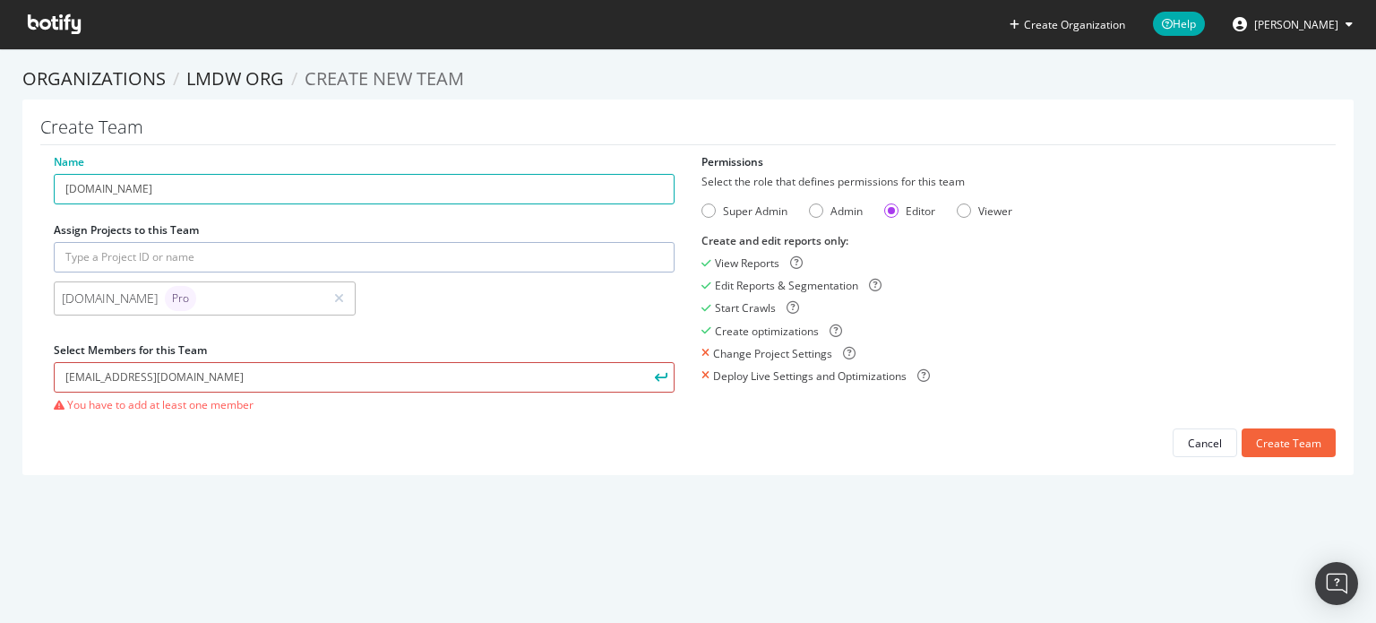
click at [293, 383] on input "[EMAIL_ADDRESS][DOMAIN_NAME]" at bounding box center [364, 377] width 621 height 30
click at [659, 373] on icon "submit" at bounding box center [661, 377] width 13 height 10
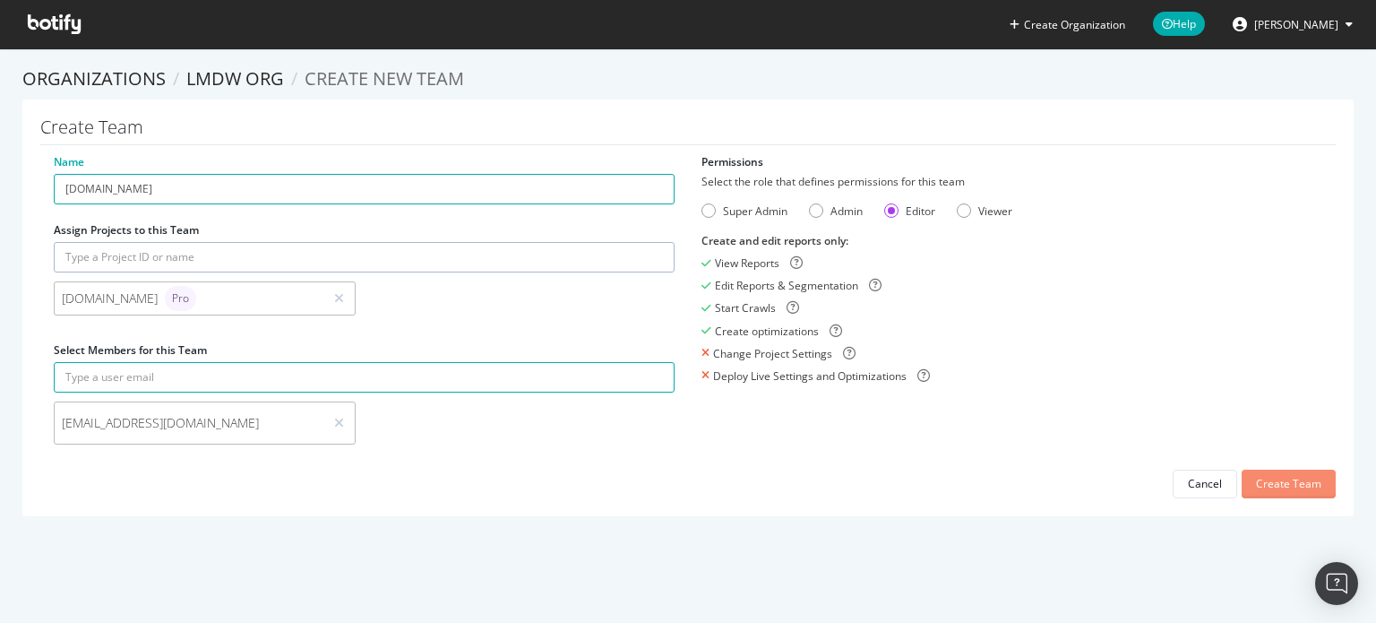
click at [1273, 479] on div "Create Team" at bounding box center [1288, 483] width 65 height 15
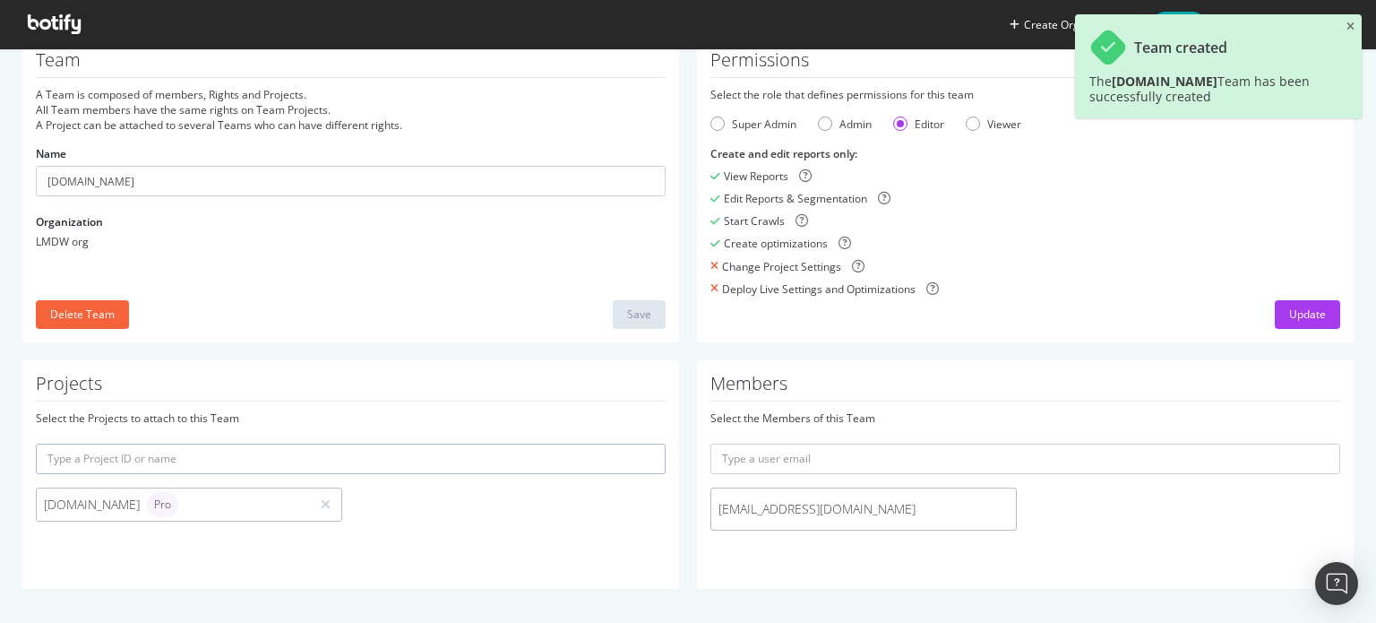
scroll to position [64, 0]
